Goal: Find specific page/section: Find specific page/section

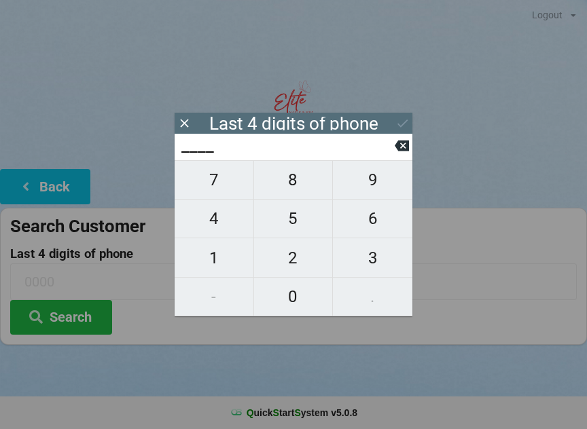
scroll to position [12, 0]
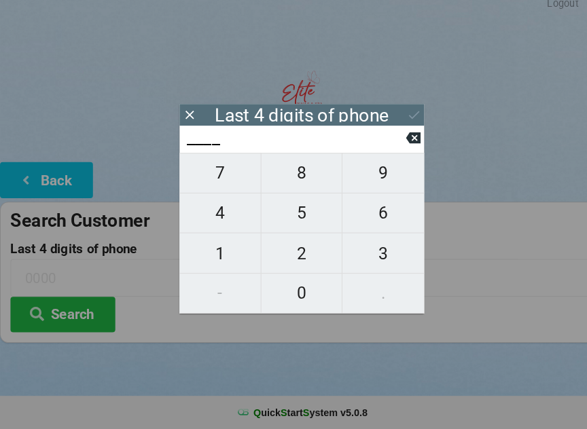
click at [225, 218] on span "4" at bounding box center [214, 218] width 79 height 29
type input "4___"
click at [299, 291] on span "0" at bounding box center [293, 296] width 79 height 29
type input "40__"
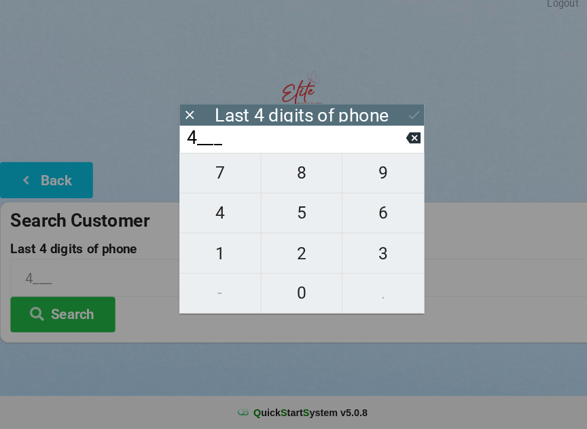
type input "40__"
click at [222, 250] on span "1" at bounding box center [214, 258] width 79 height 29
type input "401_"
click at [373, 251] on span "3" at bounding box center [372, 258] width 79 height 29
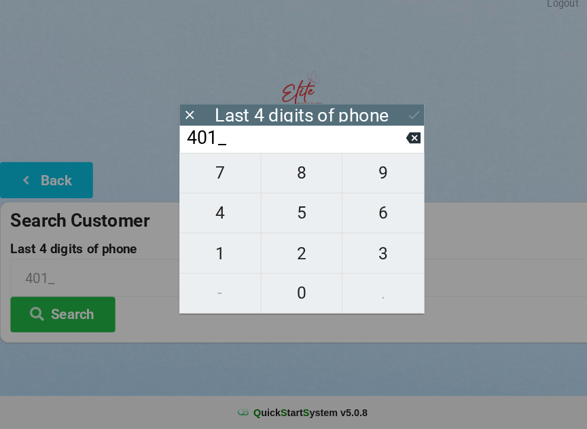
type input "4013"
click at [369, 216] on div "7 8 9 4 5 6 1 2 3 - 0 ." at bounding box center [294, 238] width 238 height 156
click at [401, 143] on icon at bounding box center [402, 146] width 14 height 11
click at [390, 143] on input "401_" at bounding box center [287, 146] width 215 height 22
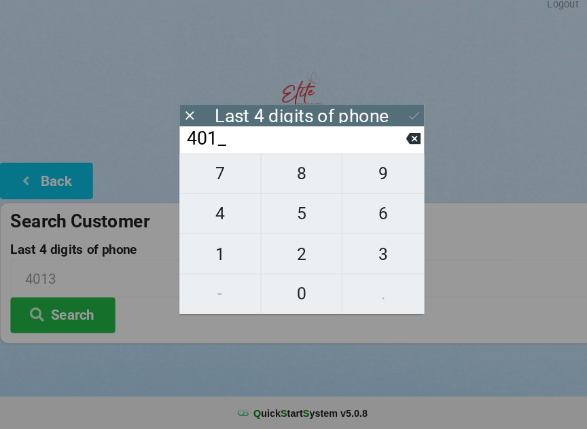
click at [387, 145] on input "401_" at bounding box center [287, 146] width 215 height 22
click at [400, 136] on button at bounding box center [402, 145] width 14 height 18
click at [386, 135] on input "40__" at bounding box center [287, 146] width 215 height 22
click at [384, 139] on input "40__" at bounding box center [287, 146] width 215 height 22
click at [388, 136] on input "40__" at bounding box center [287, 146] width 215 height 22
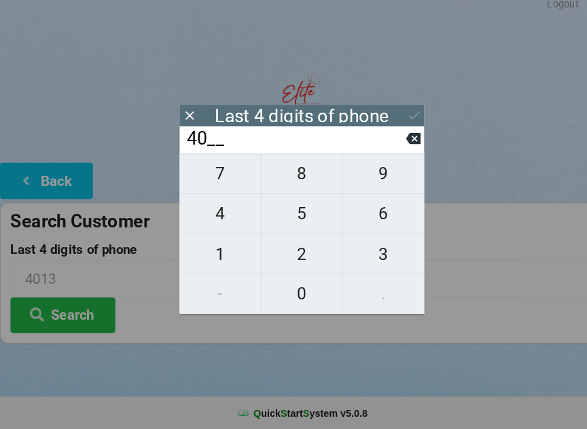
click at [398, 139] on icon at bounding box center [402, 146] width 14 height 14
click at [390, 147] on input "4___" at bounding box center [287, 146] width 215 height 22
click at [403, 148] on button at bounding box center [402, 145] width 14 height 18
type input "____"
click at [401, 141] on icon at bounding box center [402, 146] width 14 height 11
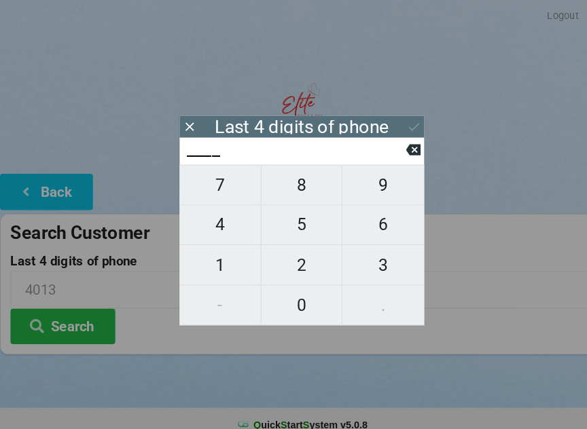
click at [380, 221] on span "6" at bounding box center [372, 218] width 79 height 29
type input "6___"
click at [373, 224] on span "6" at bounding box center [372, 218] width 79 height 29
type input "66__"
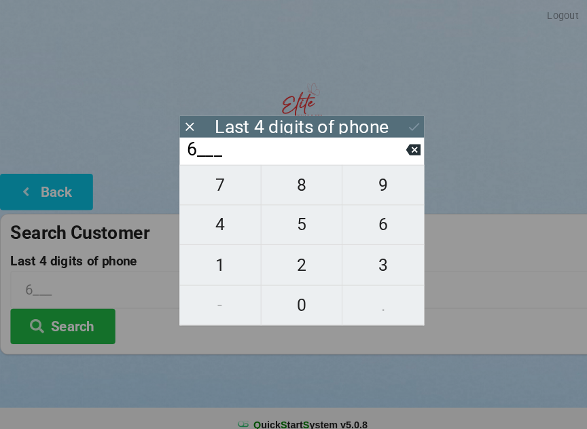
type input "66__"
click at [376, 265] on span "3" at bounding box center [372, 258] width 79 height 29
type input "663_"
click at [373, 184] on span "9" at bounding box center [372, 180] width 79 height 29
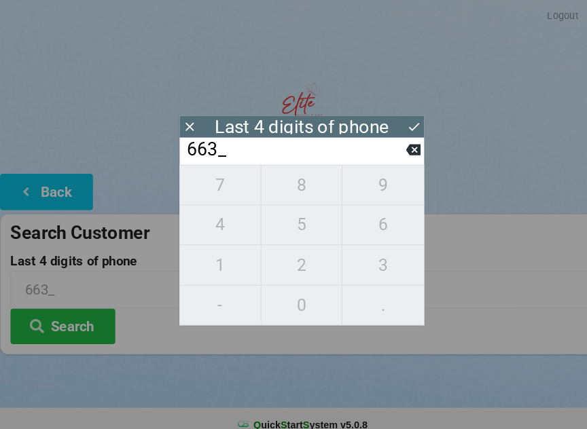
type input "6639"
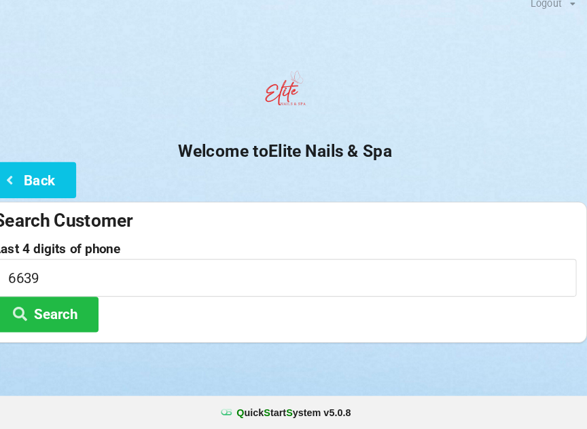
click at [28, 310] on icon at bounding box center [36, 316] width 16 height 12
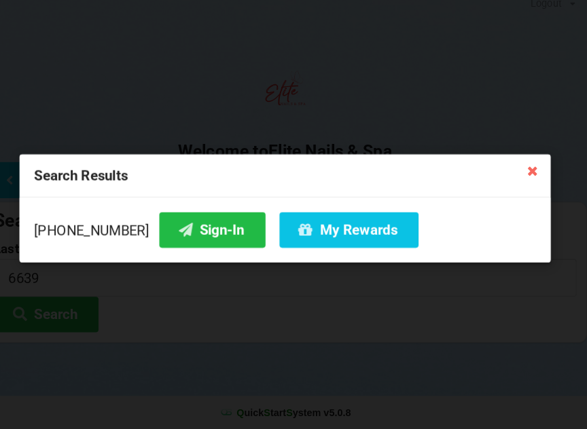
click at [191, 219] on button "Sign-In" at bounding box center [222, 235] width 103 height 35
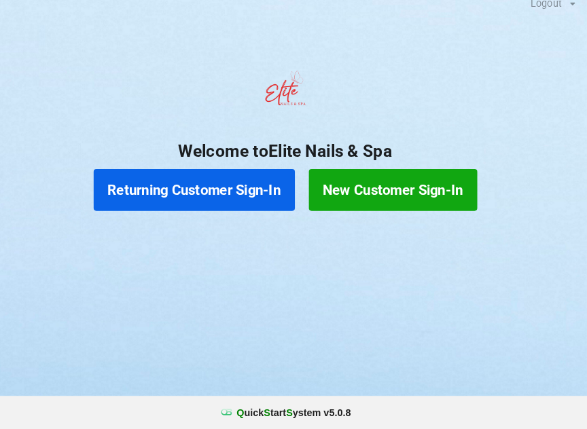
click at [244, 189] on button "Returning Customer Sign-In" at bounding box center [205, 196] width 196 height 41
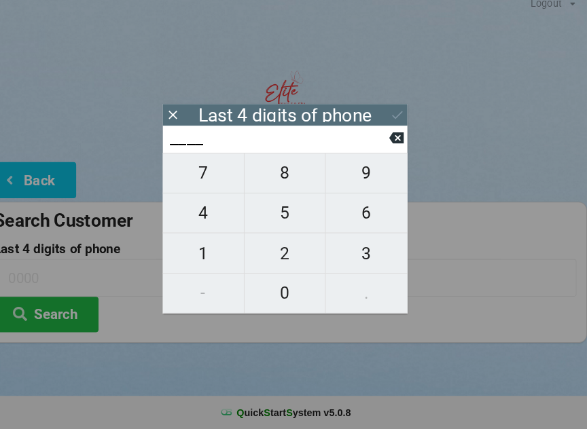
click at [203, 211] on span "4" at bounding box center [214, 218] width 79 height 29
type input "4___"
click at [287, 250] on span "2" at bounding box center [293, 258] width 79 height 29
type input "42__"
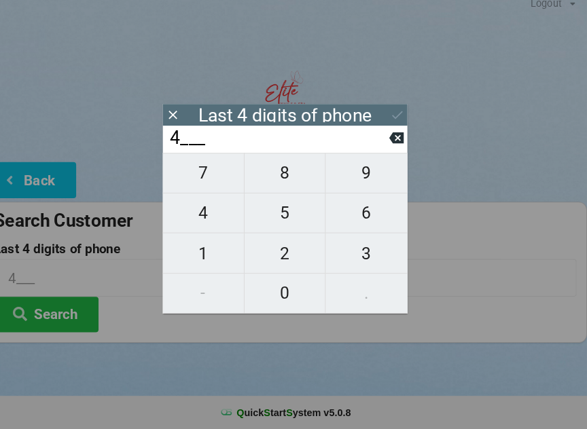
type input "42__"
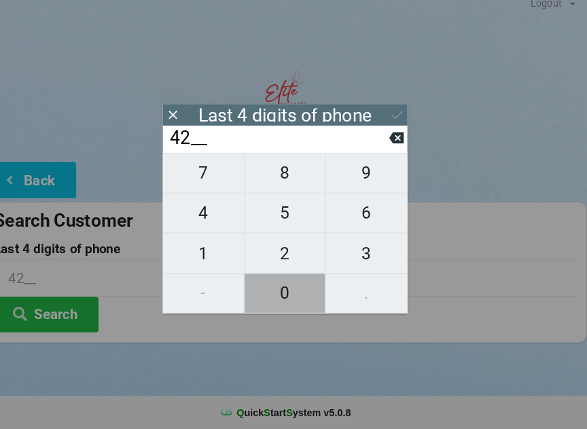
click at [278, 293] on span "0" at bounding box center [293, 296] width 79 height 29
type input "420_"
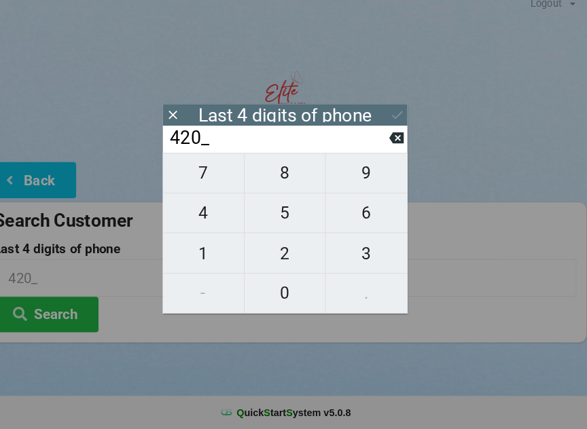
click at [359, 170] on span "9" at bounding box center [372, 180] width 79 height 29
type input "4209"
click at [395, 116] on icon at bounding box center [402, 123] width 14 height 14
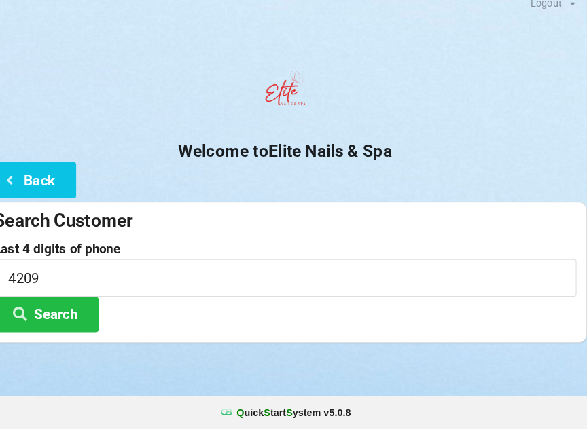
click at [63, 300] on button "Search" at bounding box center [61, 317] width 102 height 35
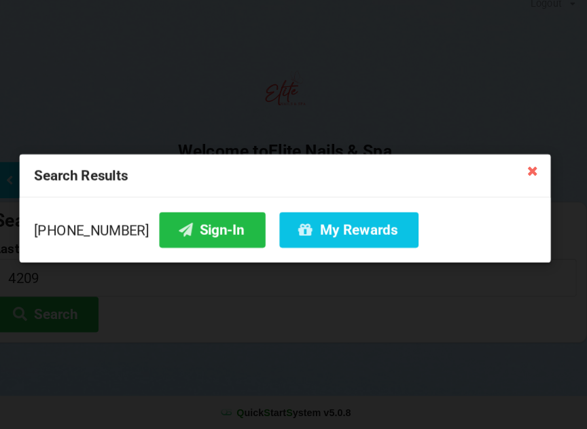
click at [180, 219] on button "Sign-In" at bounding box center [222, 235] width 103 height 35
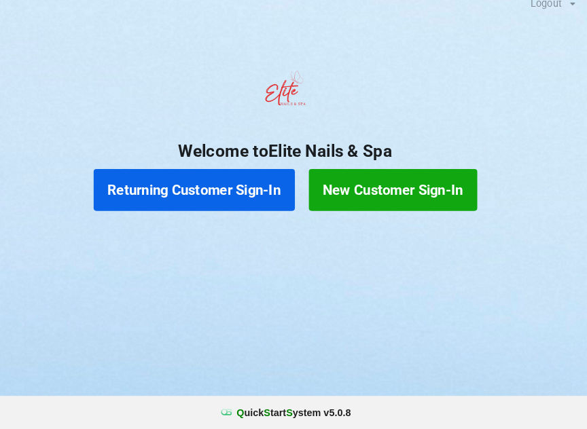
click at [221, 176] on button "Returning Customer Sign-In" at bounding box center [205, 196] width 196 height 41
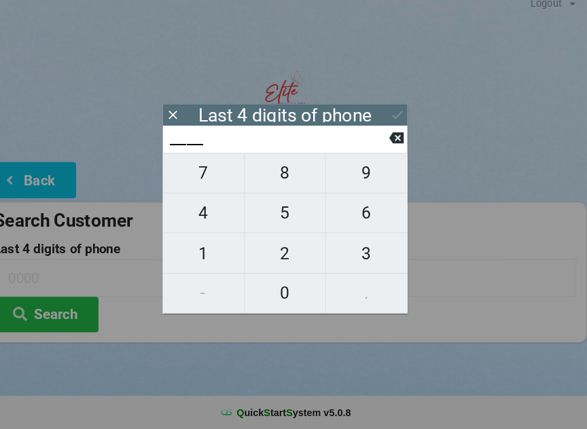
click at [359, 214] on span "6" at bounding box center [372, 218] width 79 height 29
type input "6___"
click at [357, 211] on span "6" at bounding box center [372, 218] width 79 height 29
type input "66__"
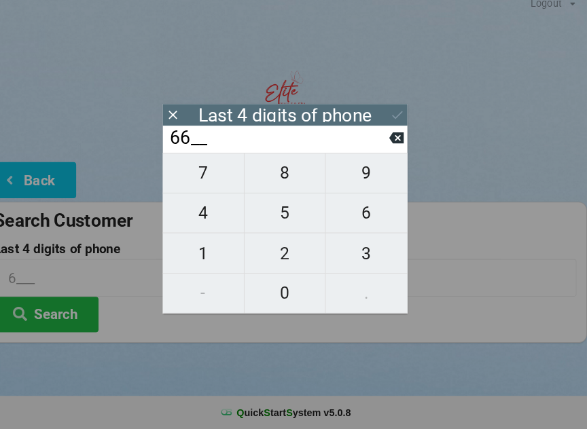
type input "66__"
click at [356, 172] on span "9" at bounding box center [372, 180] width 79 height 29
type input "669_"
click at [395, 141] on icon at bounding box center [402, 146] width 14 height 11
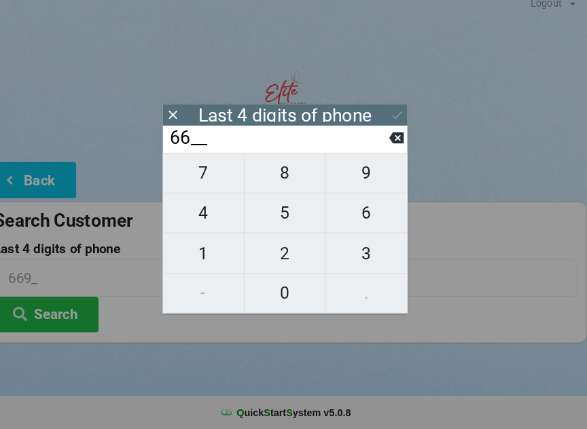
click at [395, 141] on icon at bounding box center [402, 146] width 14 height 14
click at [395, 141] on icon at bounding box center [402, 146] width 14 height 11
click at [361, 211] on span "6" at bounding box center [372, 218] width 79 height 29
type input "6___"
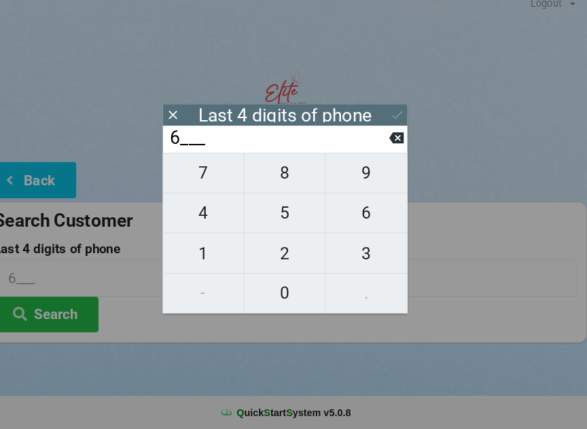
click at [360, 214] on span "6" at bounding box center [372, 218] width 79 height 29
type input "66__"
click at [356, 255] on span "3" at bounding box center [372, 258] width 79 height 29
type input "663_"
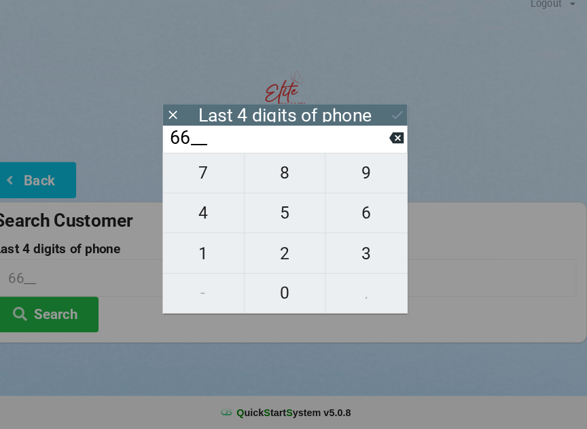
type input "663_"
click at [357, 175] on span "9" at bounding box center [372, 180] width 79 height 29
type input "6639"
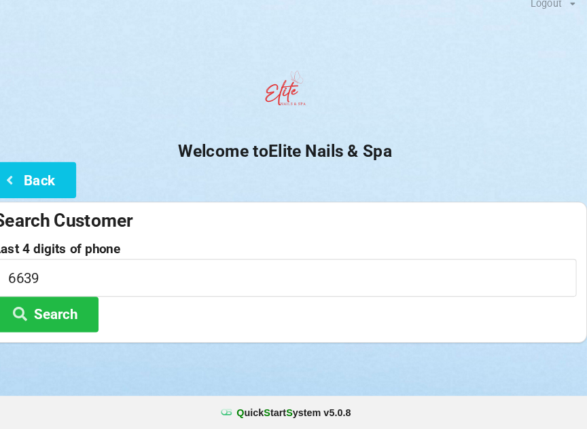
click at [82, 300] on button "Search" at bounding box center [61, 317] width 102 height 35
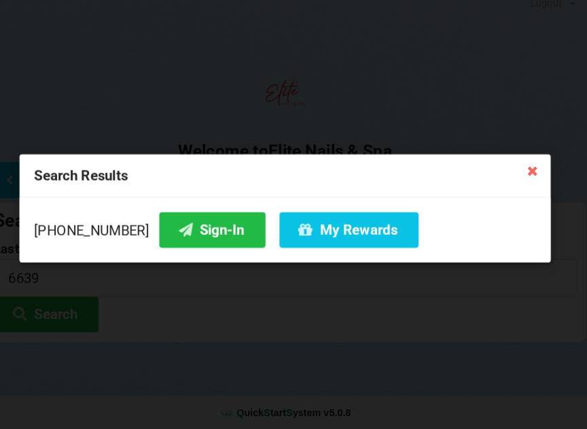
click at [528, 175] on icon at bounding box center [534, 177] width 22 height 22
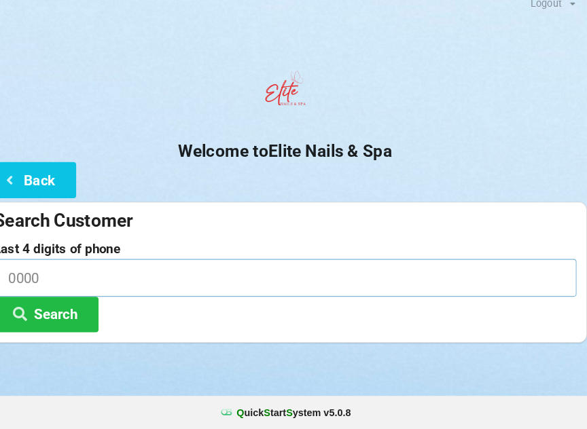
click at [99, 272] on input at bounding box center [293, 281] width 566 height 36
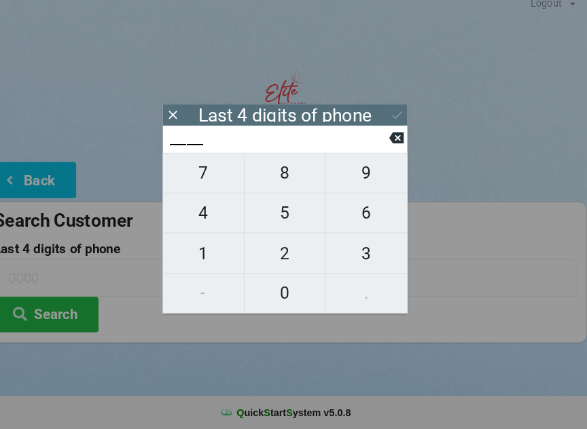
click at [211, 220] on span "4" at bounding box center [214, 218] width 79 height 29
type input "4___"
click at [287, 261] on span "2" at bounding box center [293, 258] width 79 height 29
type input "42__"
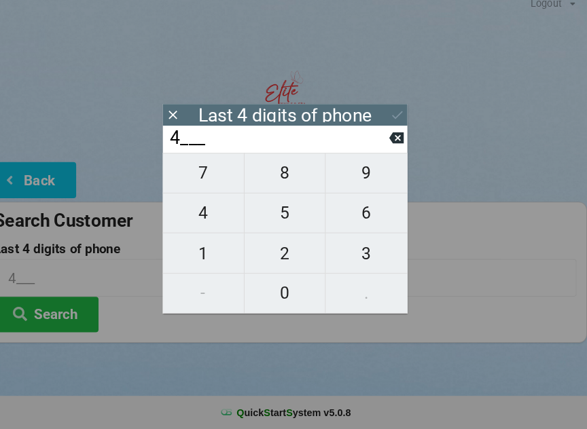
type input "42__"
click at [286, 293] on span "0" at bounding box center [293, 296] width 79 height 29
type input "420_"
click at [363, 174] on span "9" at bounding box center [372, 180] width 79 height 29
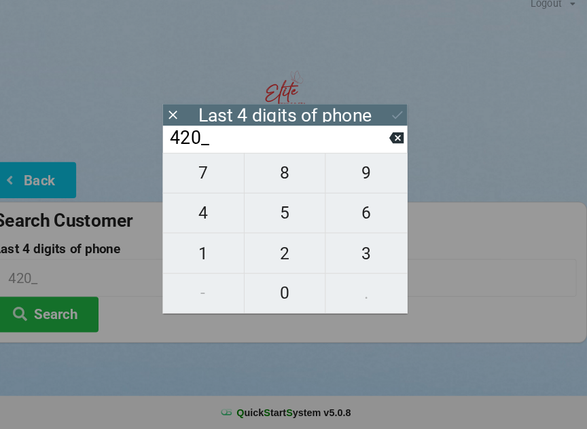
type input "4209"
click at [395, 117] on icon at bounding box center [402, 123] width 14 height 14
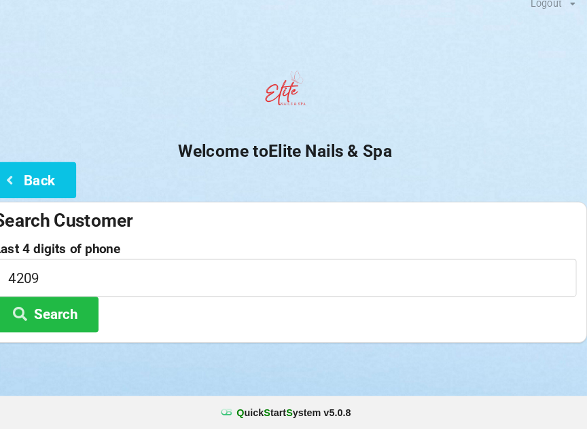
click at [73, 308] on button "Search" at bounding box center [61, 317] width 102 height 35
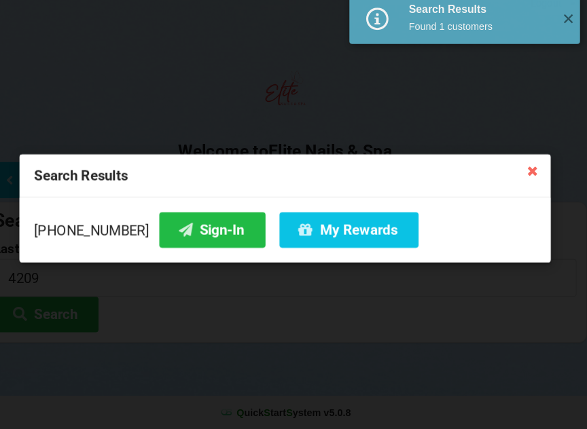
click at [345, 226] on button "My Rewards" at bounding box center [355, 235] width 135 height 35
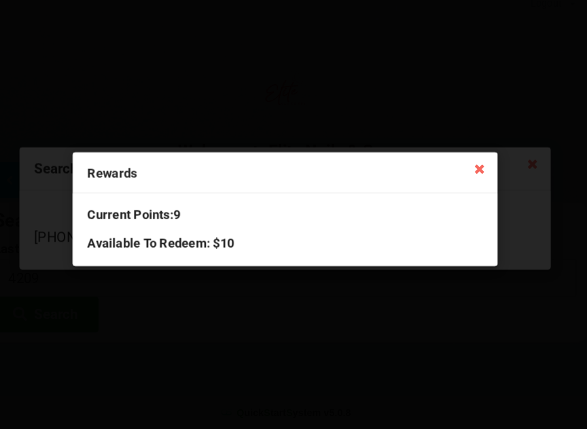
click at [471, 170] on icon at bounding box center [482, 175] width 22 height 22
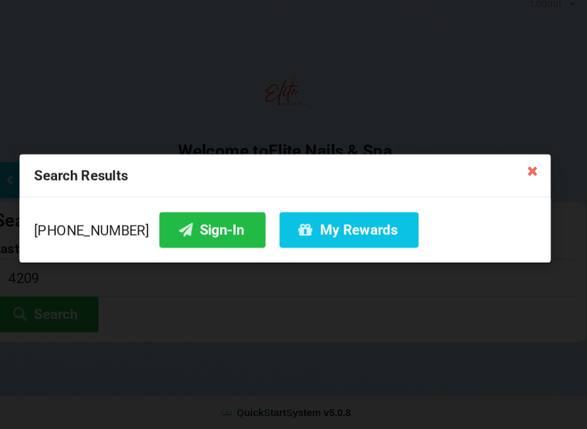
click at [523, 170] on icon at bounding box center [534, 177] width 22 height 22
